Goal: Task Accomplishment & Management: Use online tool/utility

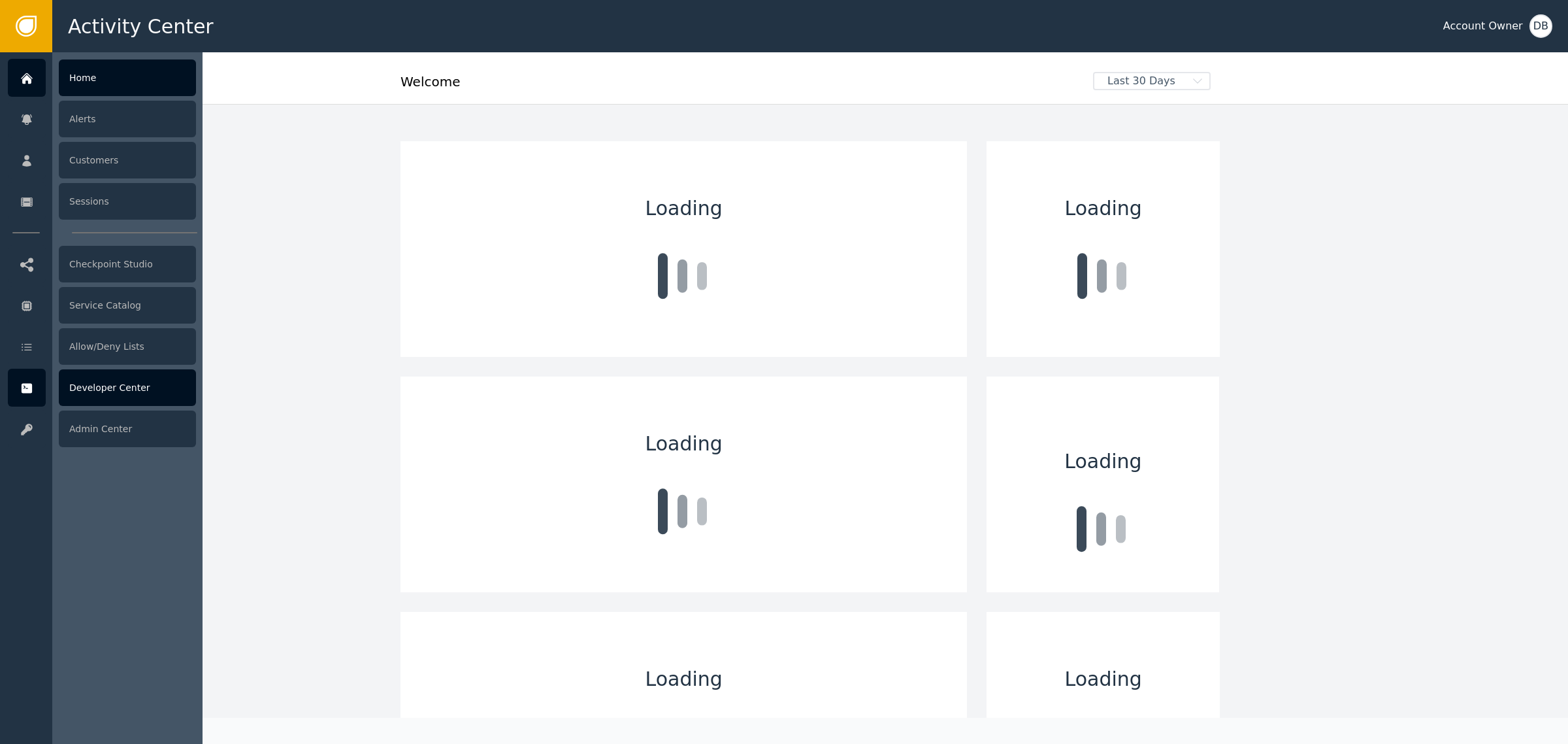
click at [122, 387] on div "Developer Center" at bounding box center [127, 387] width 137 height 37
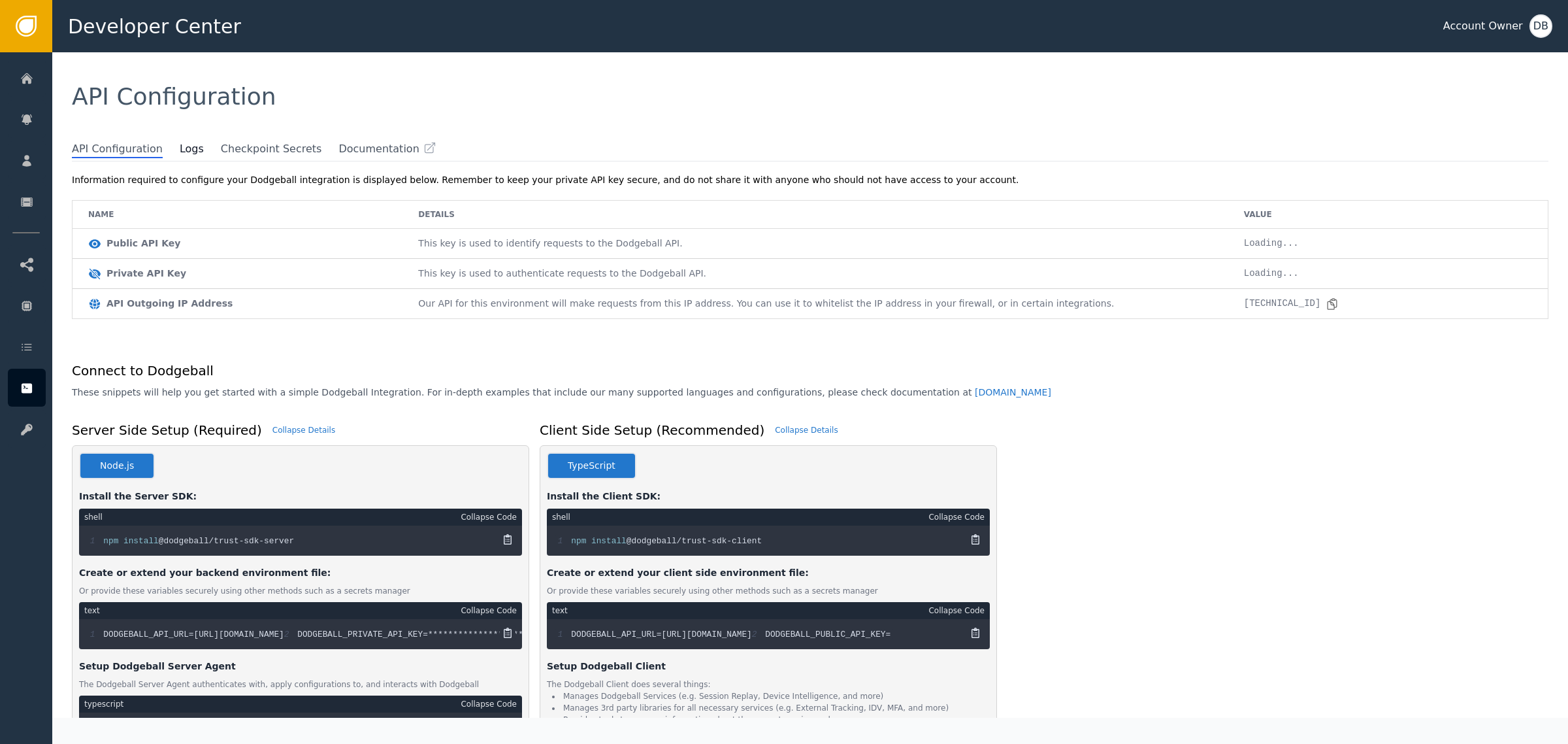
click at [188, 155] on span "Logs" at bounding box center [199, 149] width 41 height 15
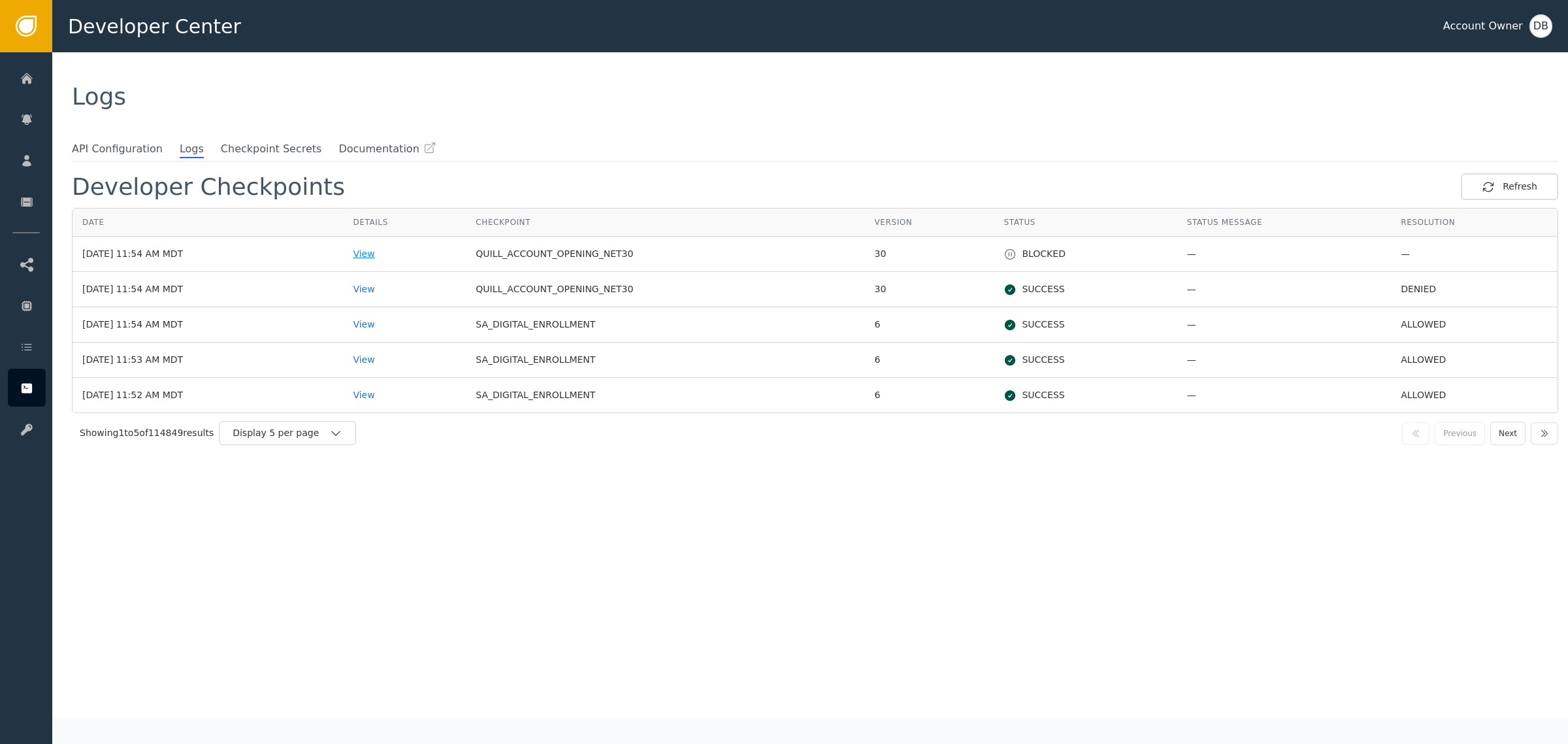
click at [394, 255] on div "View" at bounding box center [404, 254] width 103 height 14
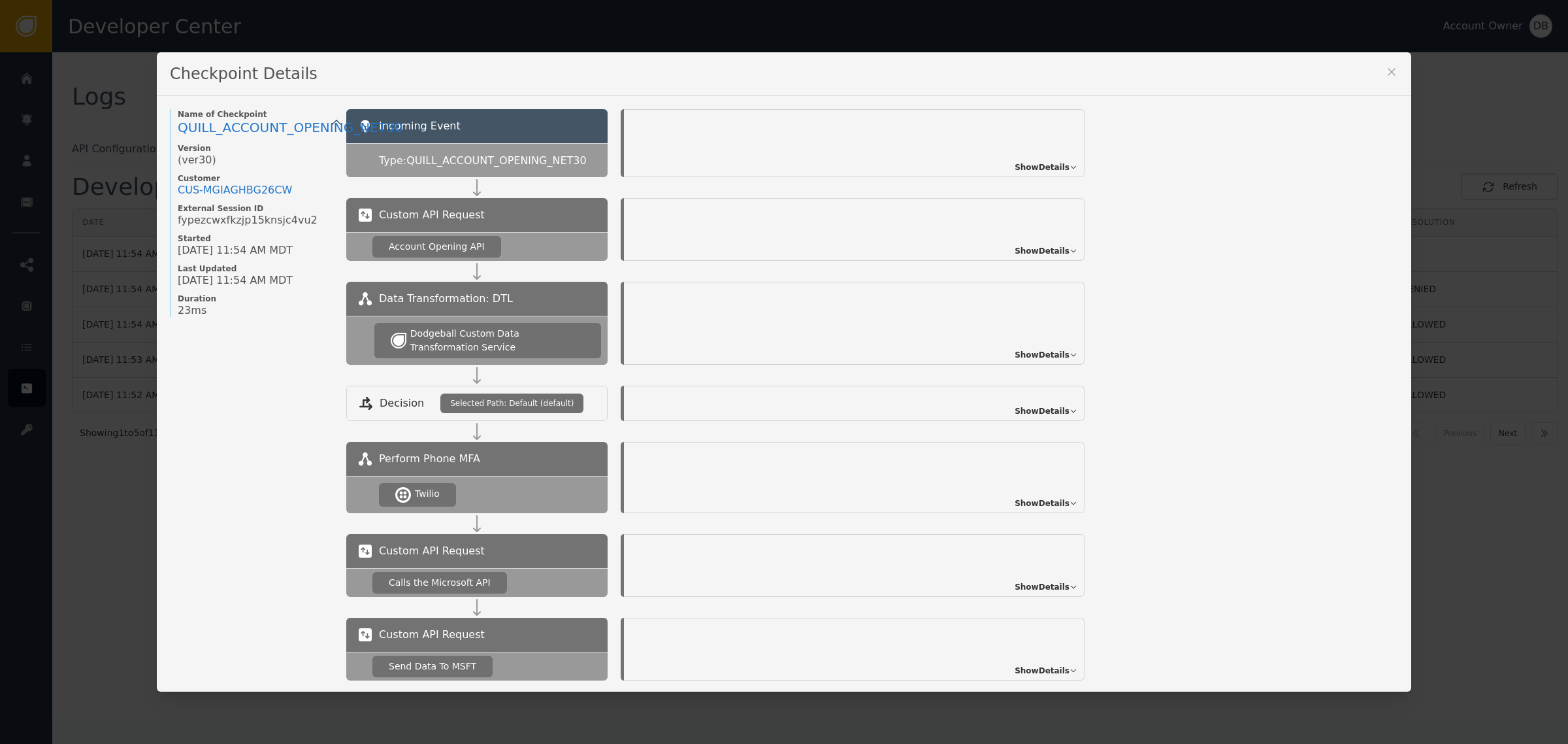
click at [1031, 243] on div "Show Details" at bounding box center [854, 229] width 461 height 62
click at [1037, 250] on span "Show Details" at bounding box center [1042, 250] width 55 height 12
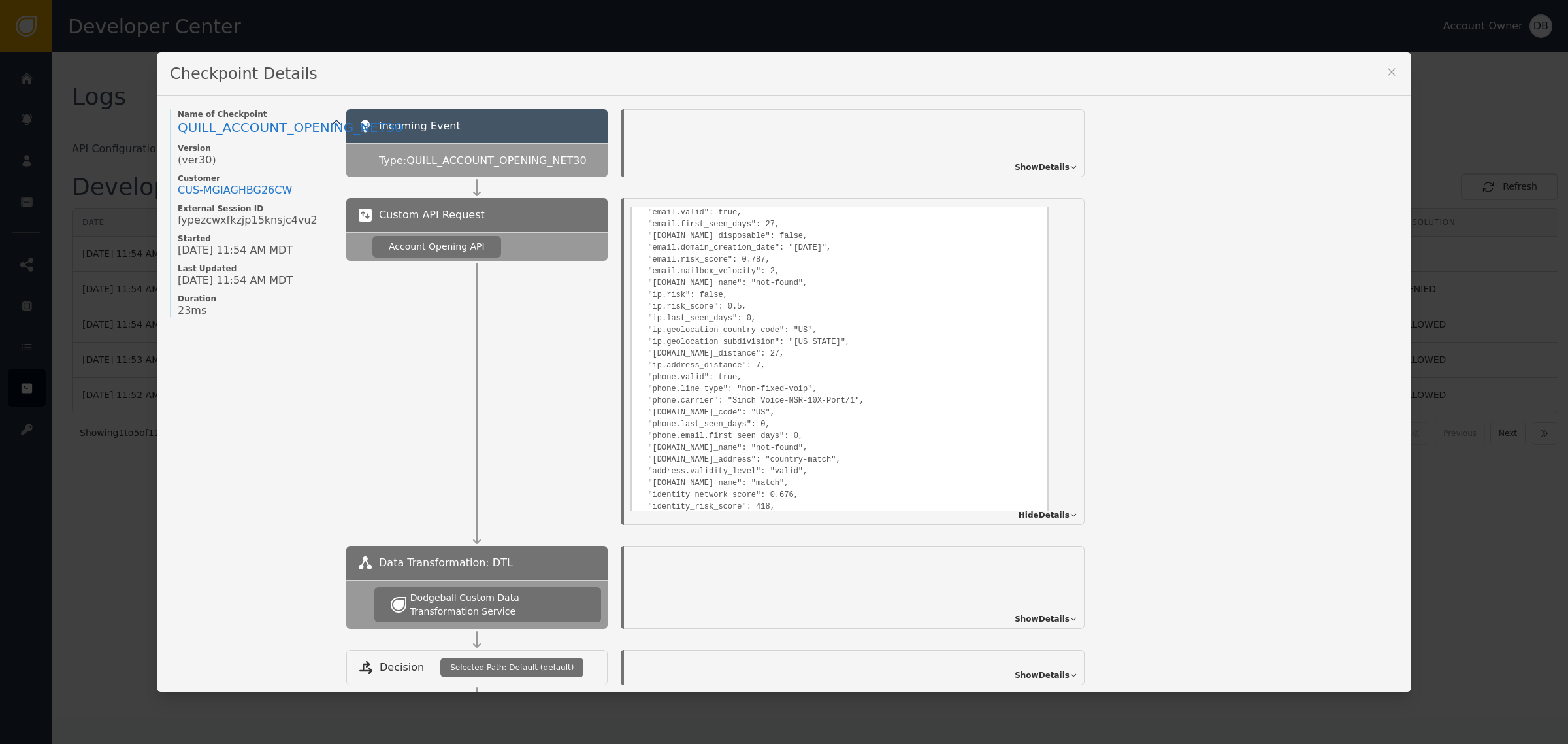
scroll to position [428, 0]
click at [1390, 69] on icon at bounding box center [1392, 72] width 13 height 13
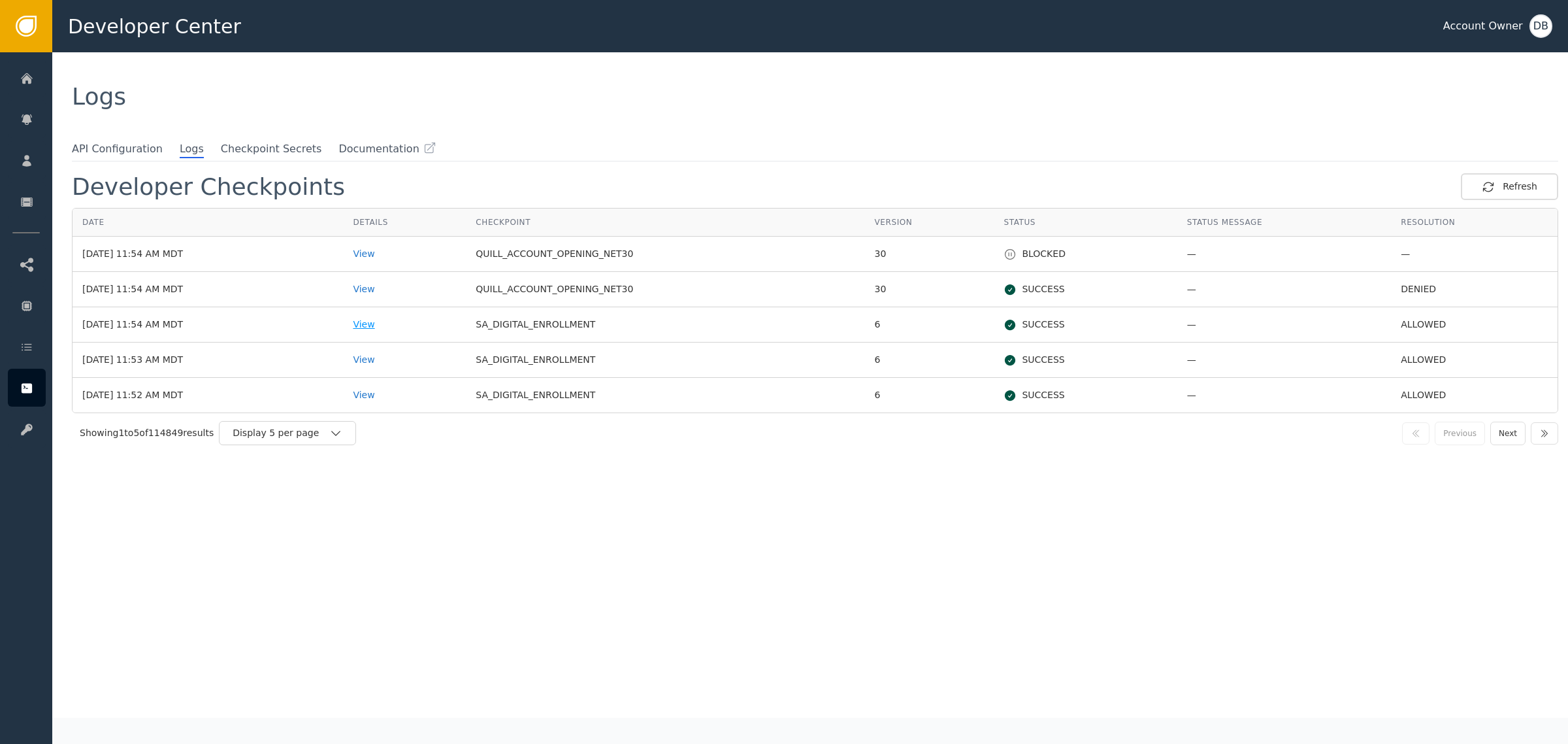
click at [380, 328] on div "View" at bounding box center [404, 324] width 103 height 14
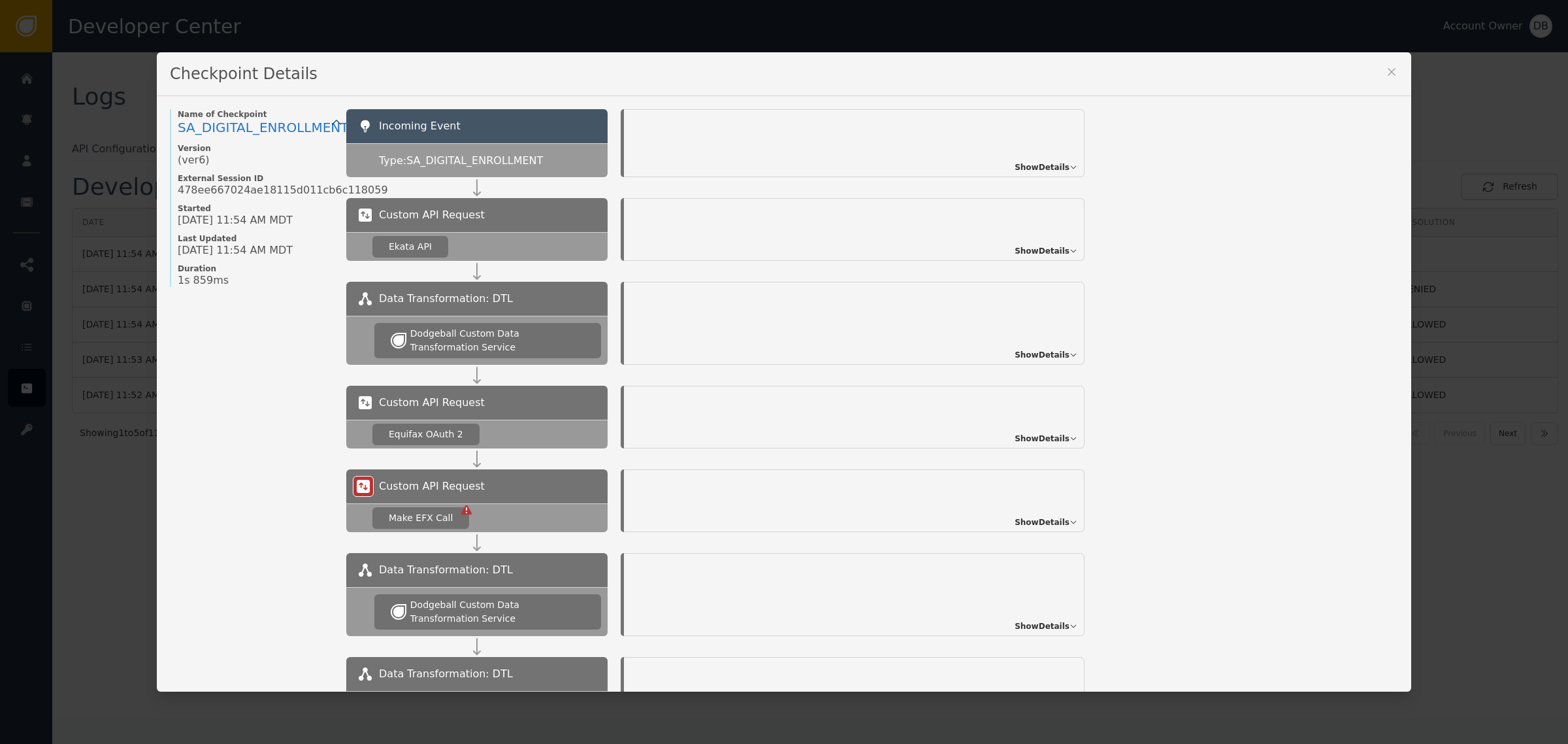
drag, startPoint x: 1054, startPoint y: 176, endPoint x: 1040, endPoint y: 227, distance: 52.9
click at [1173, 183] on div "Incoming Event Type: SA_DIGITAL_ENROLLMENT Show Details" at bounding box center [873, 153] width 1052 height 89
click at [1020, 253] on span "Show Details" at bounding box center [1042, 250] width 55 height 12
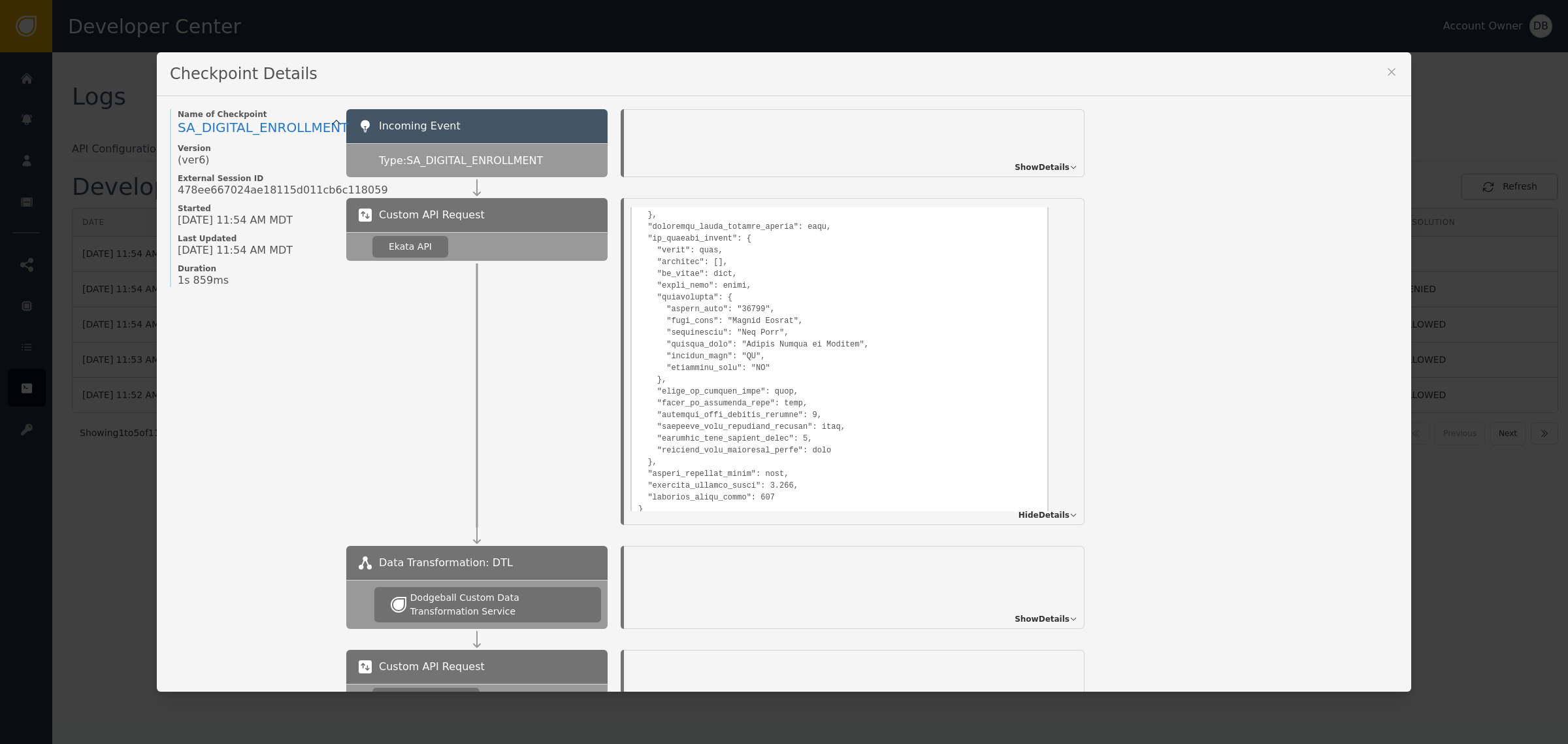
scroll to position [1037, 0]
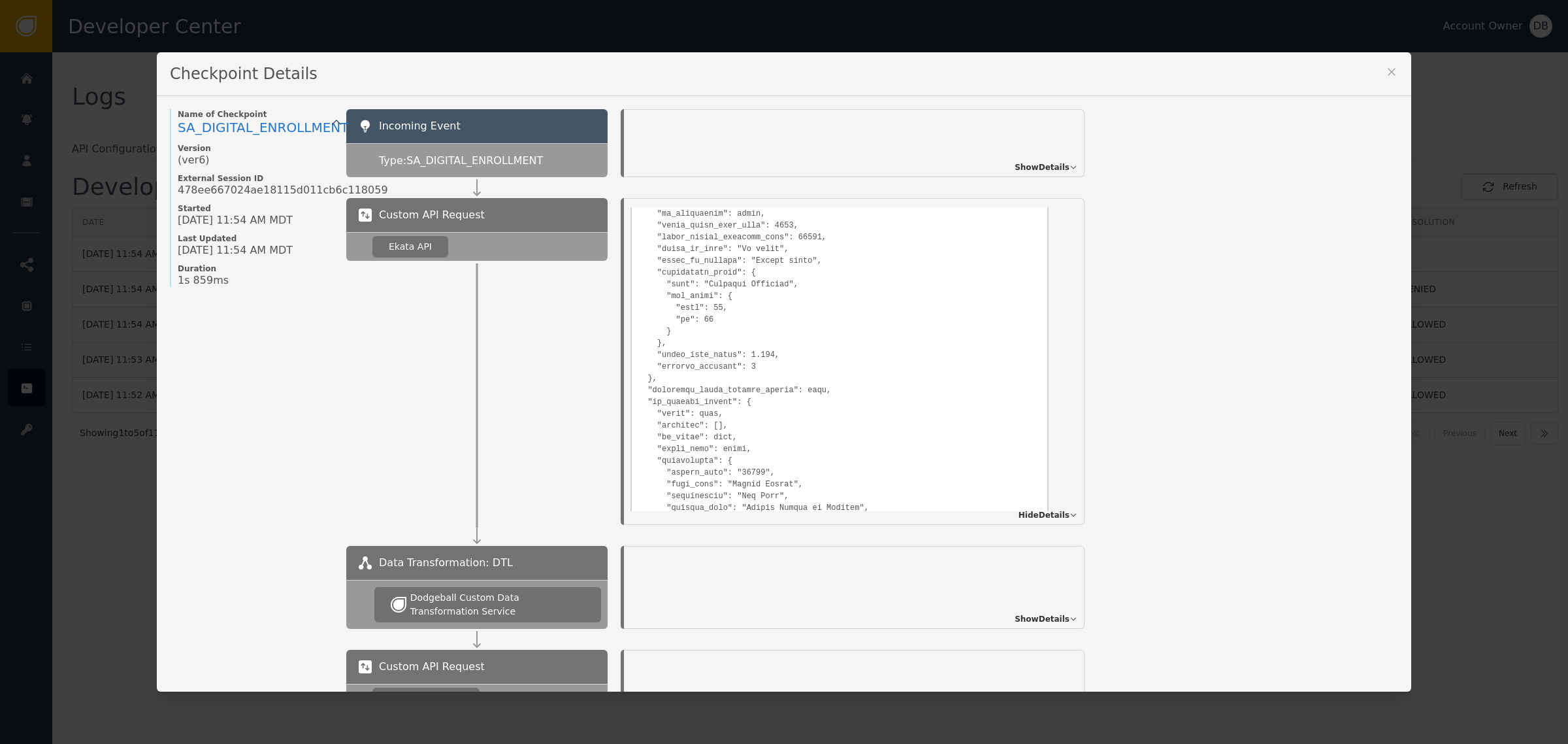
click at [1389, 79] on button at bounding box center [1392, 74] width 13 height 18
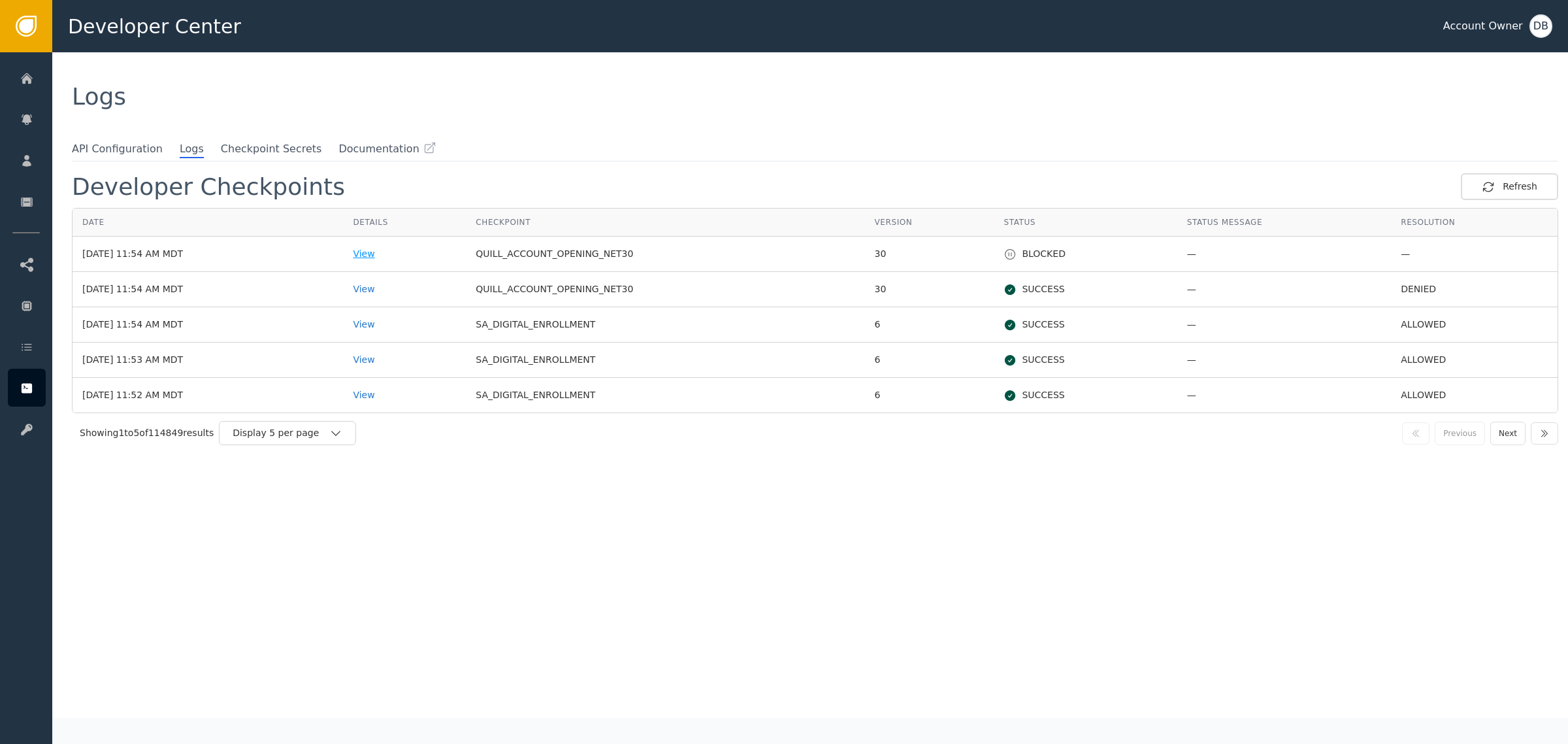
click at [393, 258] on div "View" at bounding box center [404, 254] width 103 height 14
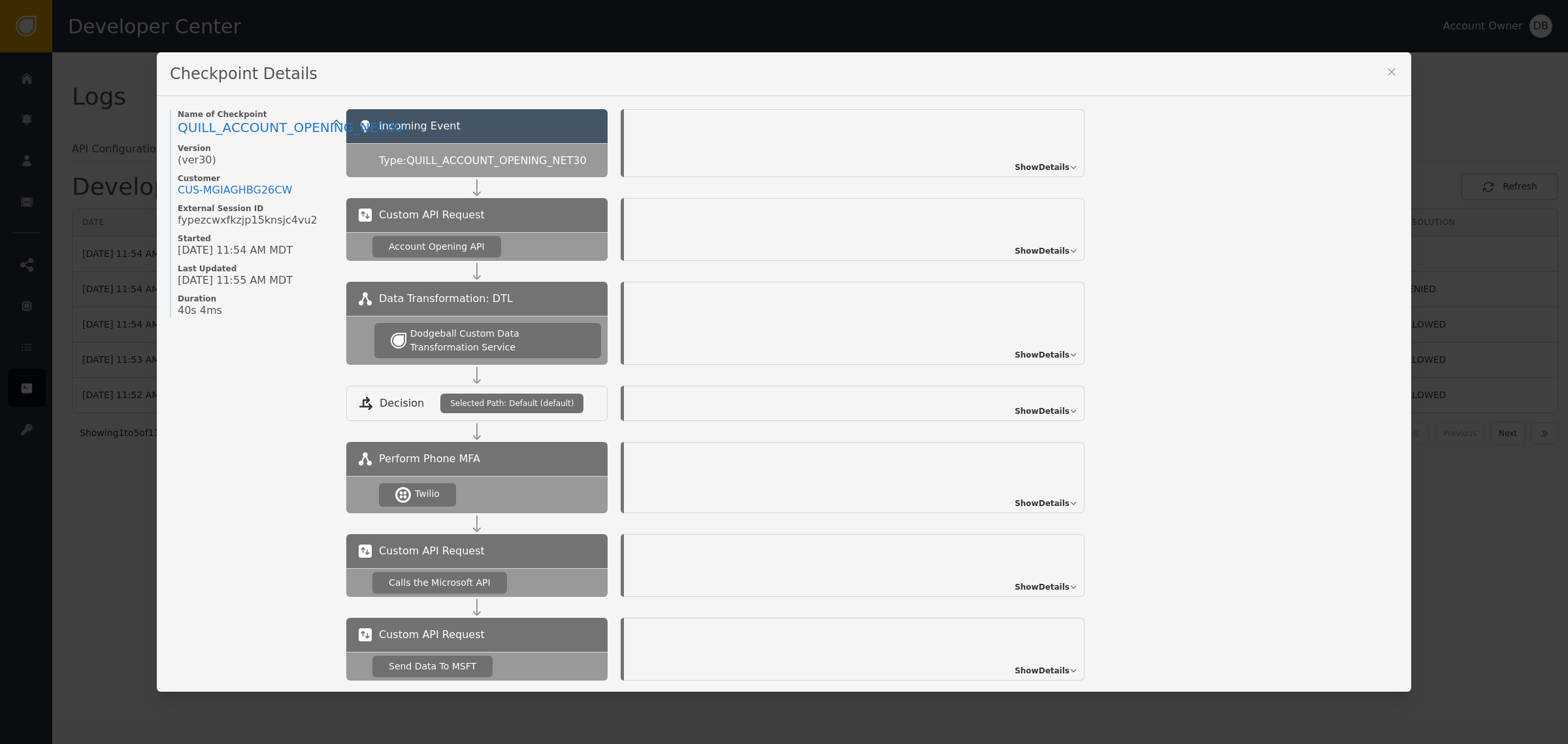
click at [1044, 253] on span "Show Details" at bounding box center [1042, 250] width 55 height 12
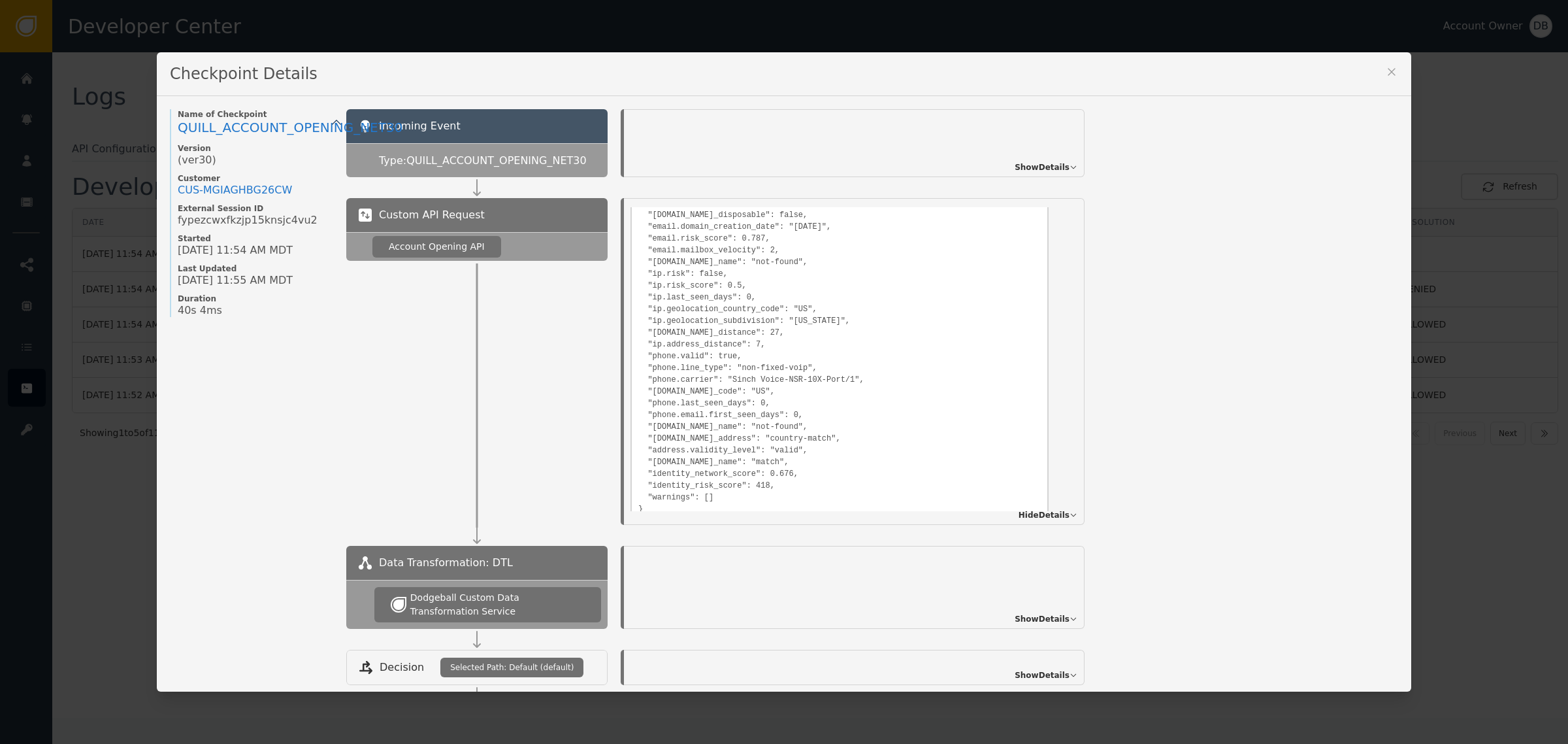
scroll to position [355, 0]
